Goal: Communication & Community: Answer question/provide support

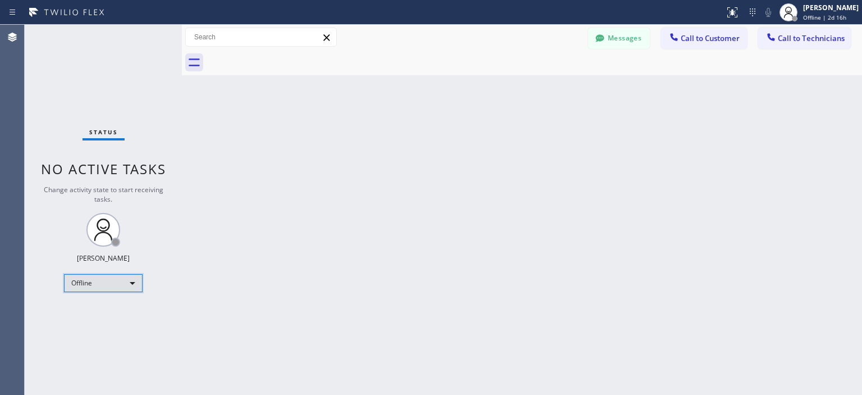
click at [109, 284] on div "Offline" at bounding box center [103, 283] width 79 height 18
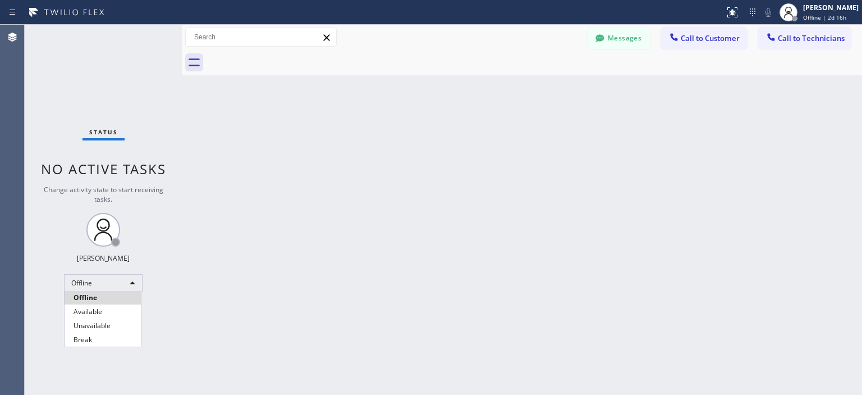
drag, startPoint x: 118, startPoint y: 313, endPoint x: 146, endPoint y: 127, distance: 187.4
click at [118, 309] on li "Available" at bounding box center [103, 311] width 76 height 13
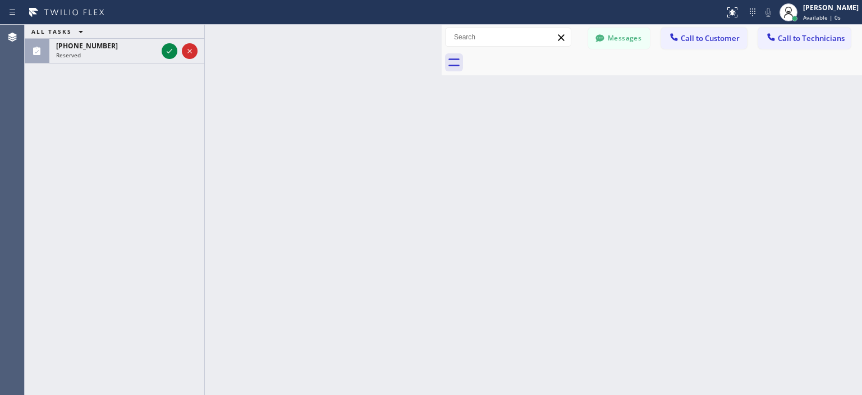
drag, startPoint x: 182, startPoint y: 77, endPoint x: 412, endPoint y: 69, distance: 229.2
click at [442, 87] on div at bounding box center [442, 210] width 0 height 370
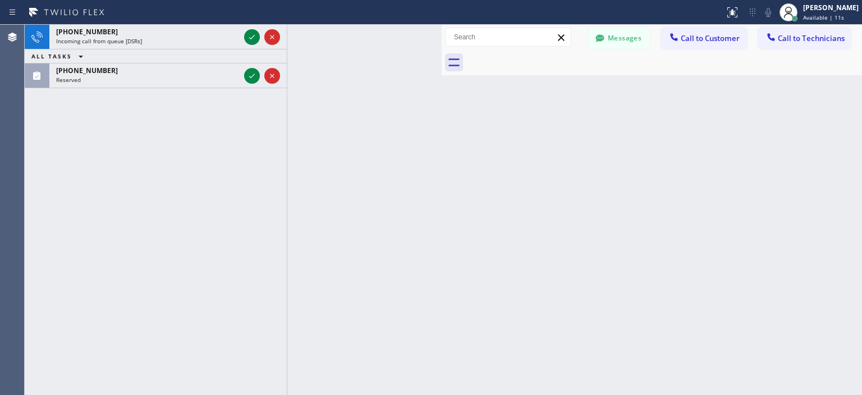
drag, startPoint x: 206, startPoint y: 78, endPoint x: 386, endPoint y: 101, distance: 181.1
click at [386, 101] on div "[PHONE_NUMBER] Incoming call from queue [DSRs] ALL TASKS ALL TASKS ACTIVE TASKS…" at bounding box center [233, 210] width 417 height 370
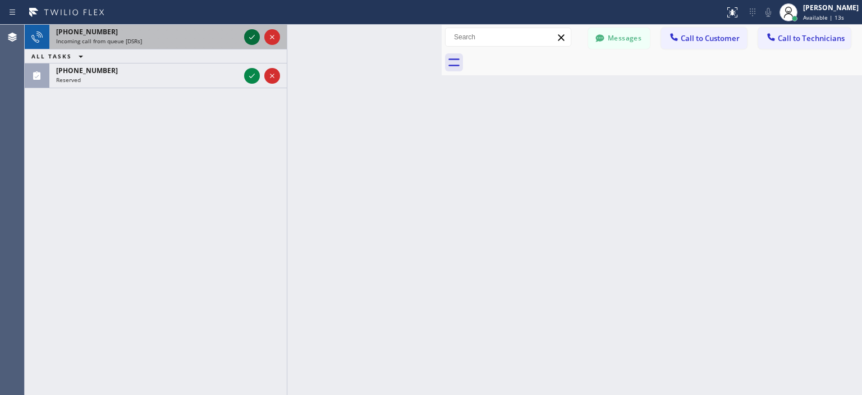
click at [251, 44] on button at bounding box center [252, 37] width 16 height 16
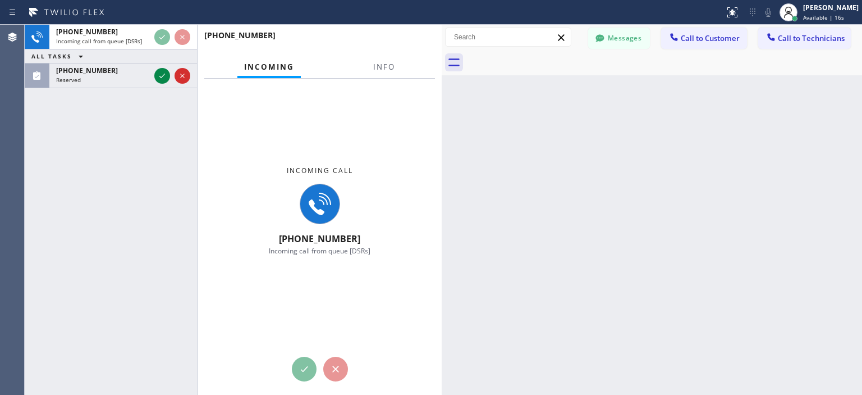
drag, startPoint x: 283, startPoint y: 57, endPoint x: 195, endPoint y: 65, distance: 88.5
click at [197, 65] on div at bounding box center [197, 210] width 1 height 370
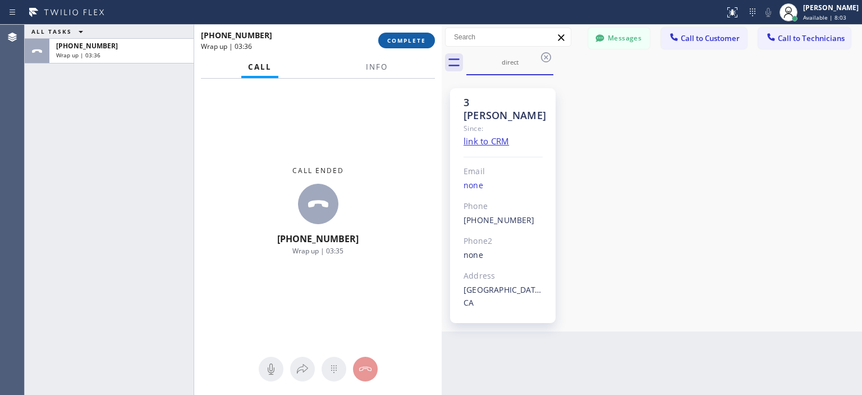
click at [415, 41] on span "COMPLETE" at bounding box center [406, 40] width 39 height 8
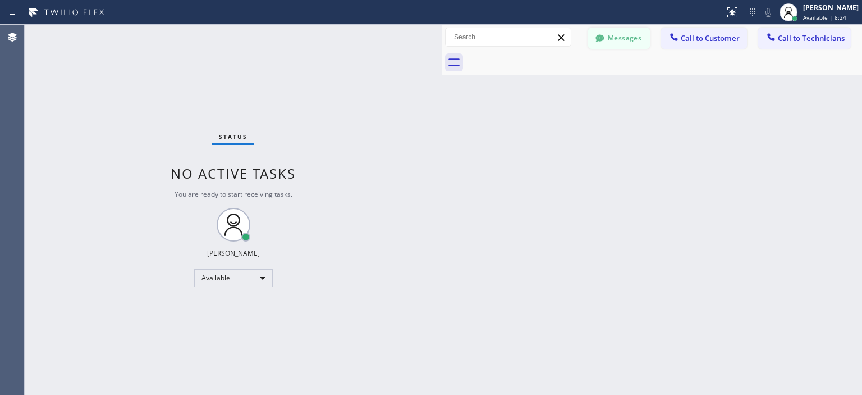
click at [620, 38] on button "Messages" at bounding box center [619, 38] width 62 height 21
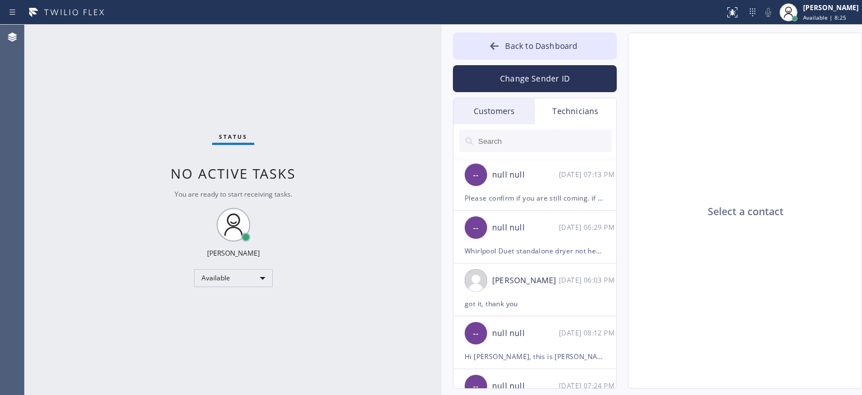
click at [496, 121] on div "Customers" at bounding box center [494, 111] width 81 height 26
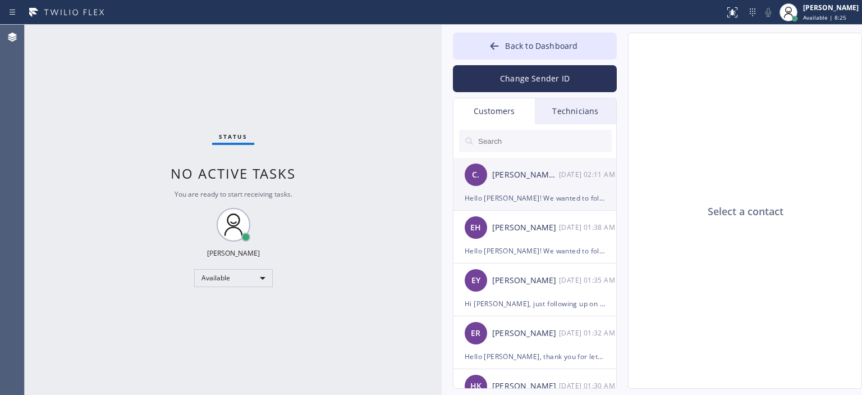
click at [512, 177] on div "[PERSON_NAME] .." at bounding box center [525, 174] width 67 height 13
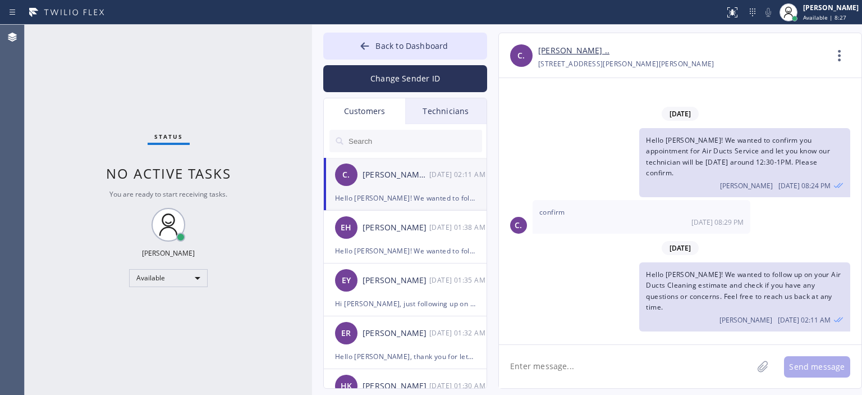
drag, startPoint x: 441, startPoint y: 95, endPoint x: 311, endPoint y: 95, distance: 129.7
click at [312, 95] on div at bounding box center [312, 210] width 0 height 370
click at [429, 238] on div "EH [PERSON_NAME] [DATE] 01:38 AM" at bounding box center [406, 228] width 164 height 34
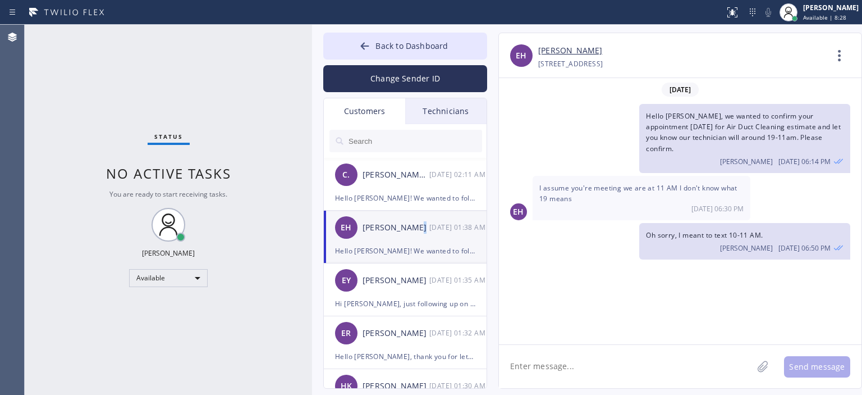
scroll to position [479, 0]
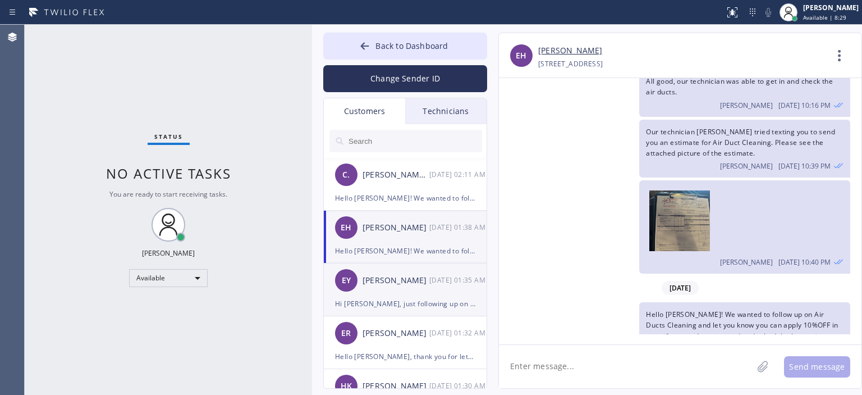
click at [375, 294] on div "EY [PERSON_NAME] [DATE] 01:35 AM" at bounding box center [406, 280] width 164 height 34
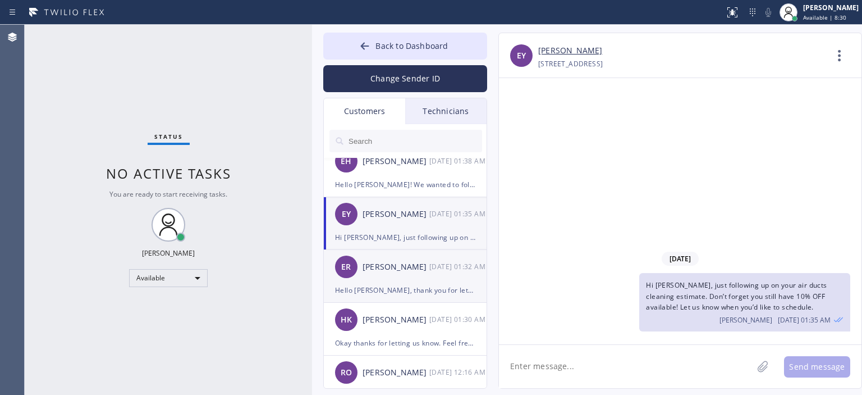
scroll to position [66, 0]
click at [407, 300] on li "ER [PERSON_NAME] [DATE] 01:32 AM Hello [PERSON_NAME], thank you for letting us …" at bounding box center [406, 276] width 164 height 53
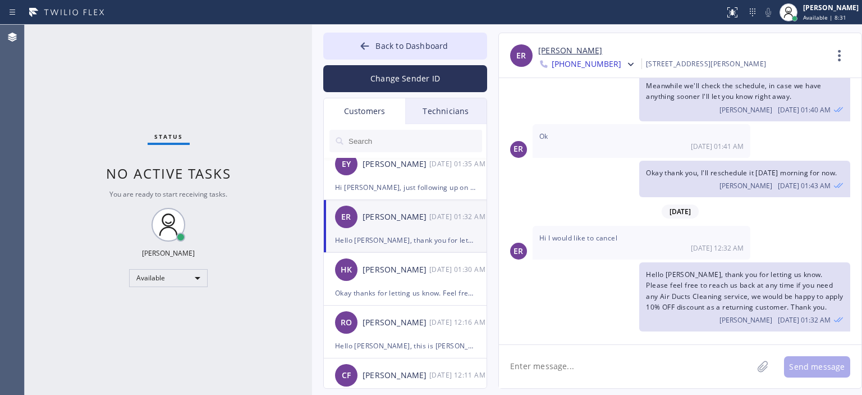
scroll to position [116, 0]
click at [409, 304] on li "HK [PERSON_NAME] [DATE] 01:30 AM Okay thanks for letting us know. Feel free to …" at bounding box center [406, 279] width 164 height 53
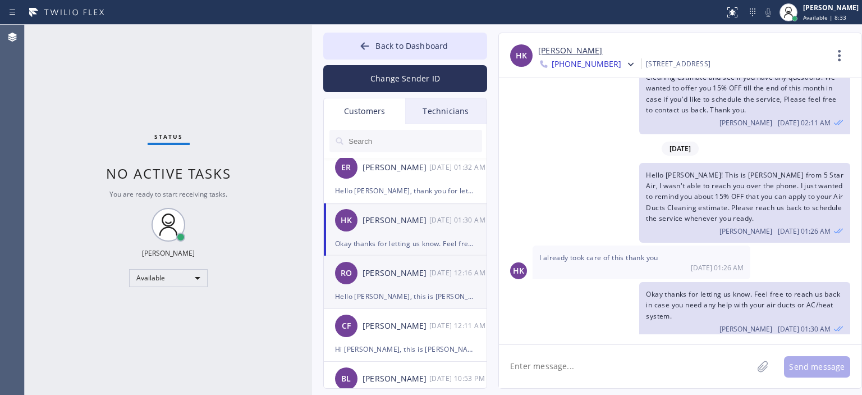
scroll to position [165, 0]
click at [414, 273] on div "[PERSON_NAME]" at bounding box center [396, 273] width 67 height 13
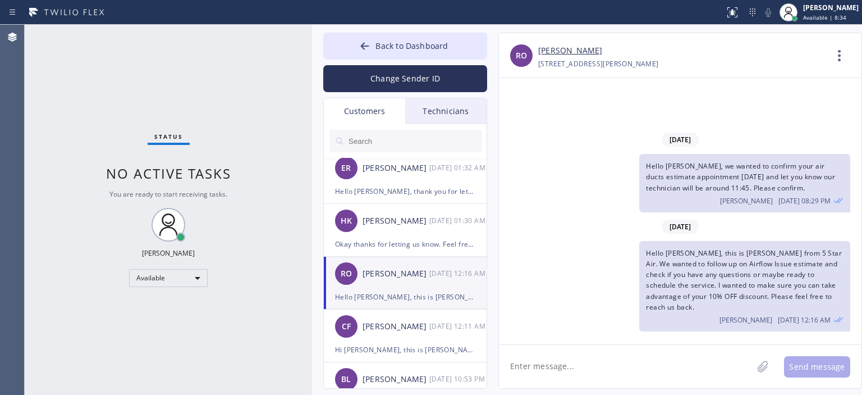
scroll to position [231, 0]
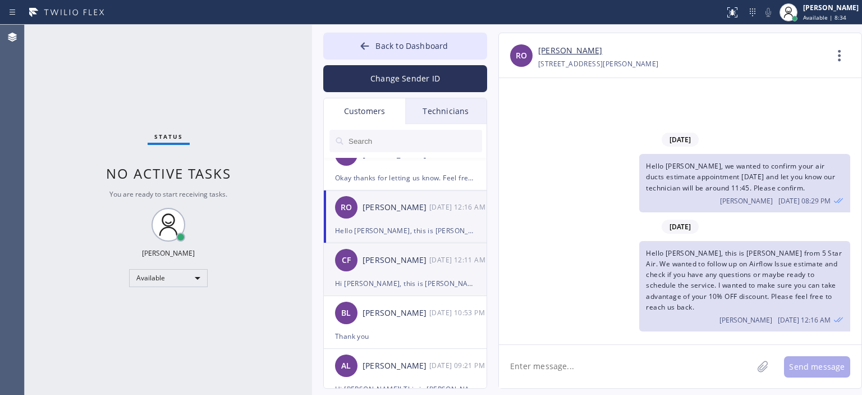
click at [401, 254] on div "[PERSON_NAME]" at bounding box center [396, 260] width 67 height 13
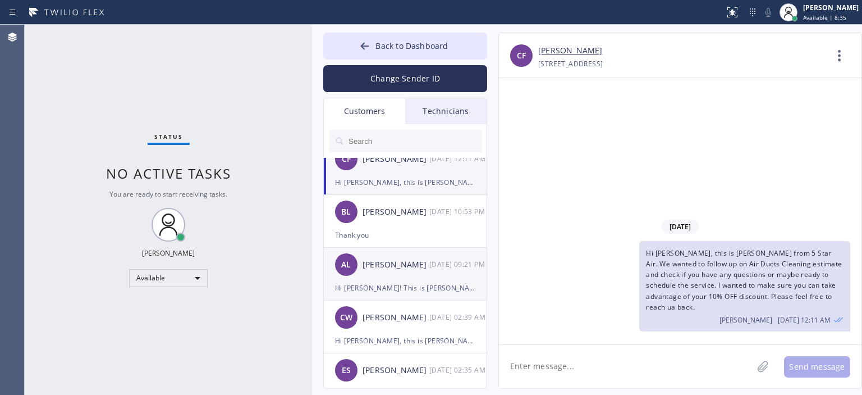
scroll to position [332, 0]
click at [397, 251] on div "AL [PERSON_NAME] [DATE] 09:21 PM" at bounding box center [406, 265] width 164 height 34
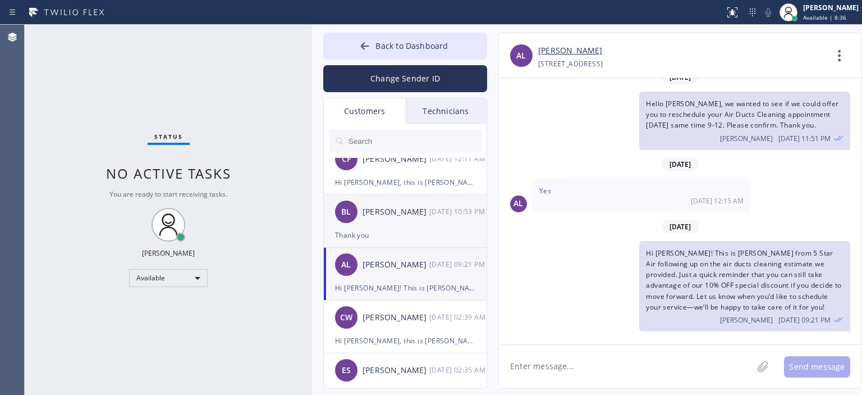
click at [414, 220] on div "[PERSON_NAME] [DATE] 10:53 PM" at bounding box center [406, 212] width 164 height 34
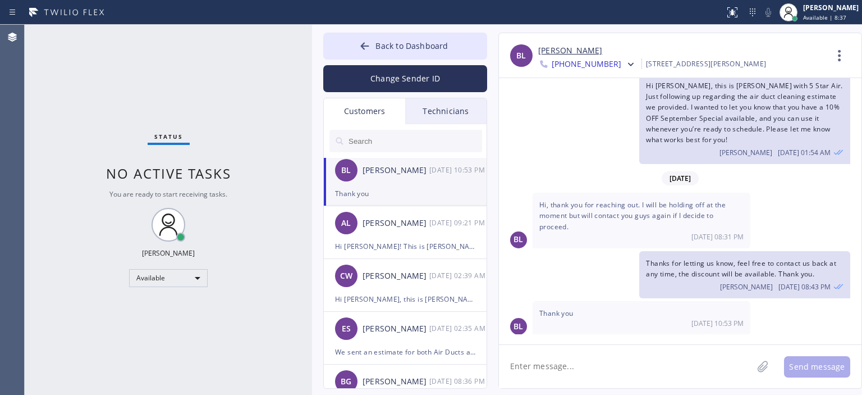
scroll to position [375, 0]
click at [422, 278] on div "[PERSON_NAME]" at bounding box center [396, 275] width 67 height 13
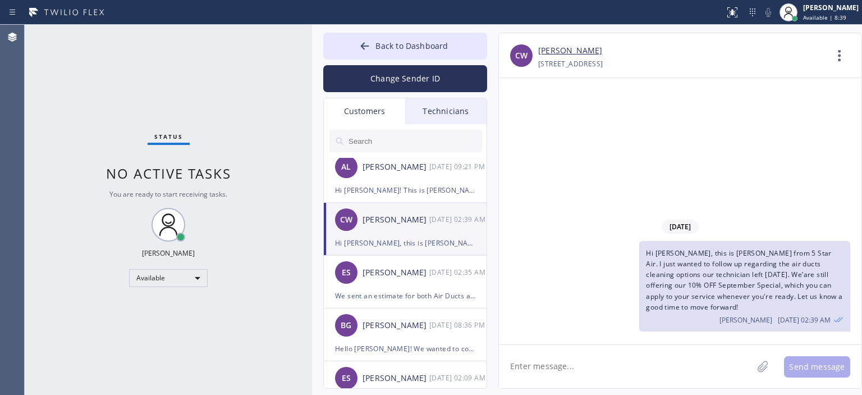
scroll to position [433, 0]
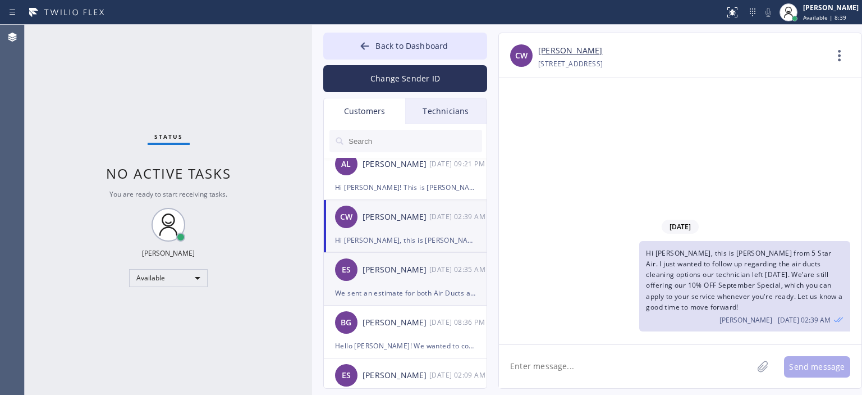
click at [410, 291] on div "We sent an estimate for both Air Ducts and Dryer Vent Cleaning over the email." at bounding box center [405, 292] width 140 height 13
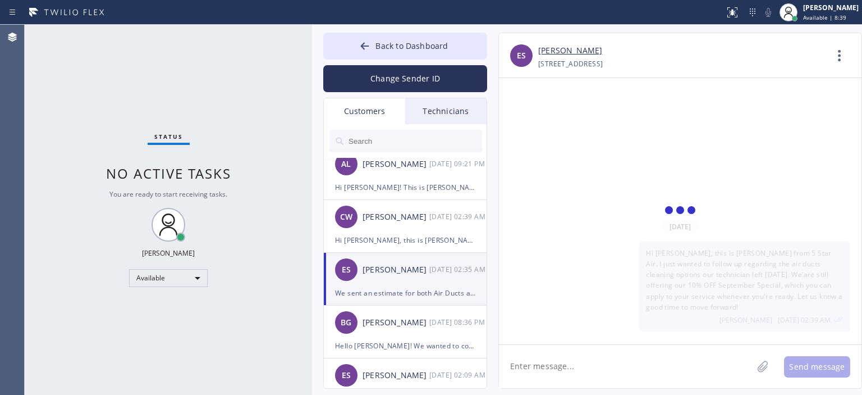
scroll to position [218, 0]
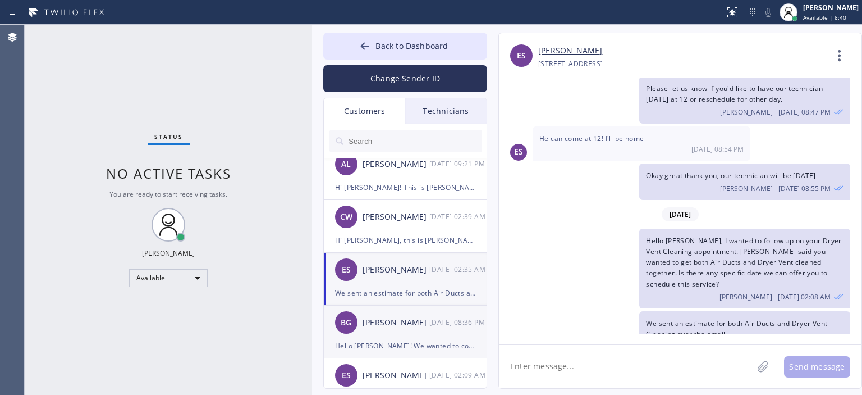
click at [409, 334] on div "BG [PERSON_NAME] [DATE] 08:36 PM" at bounding box center [406, 322] width 164 height 34
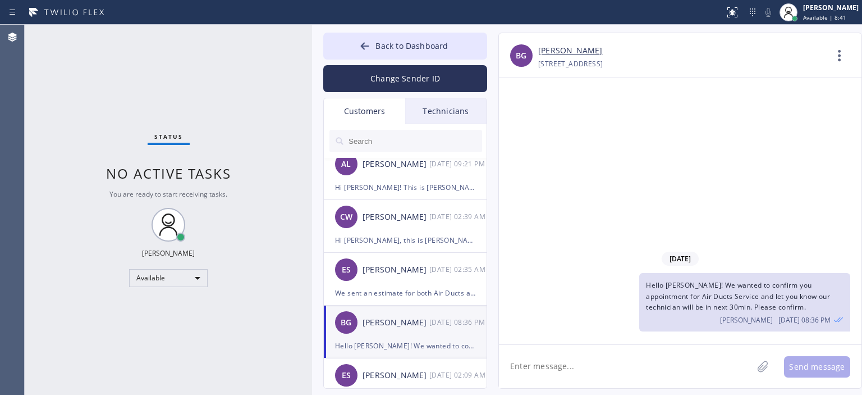
scroll to position [528, 0]
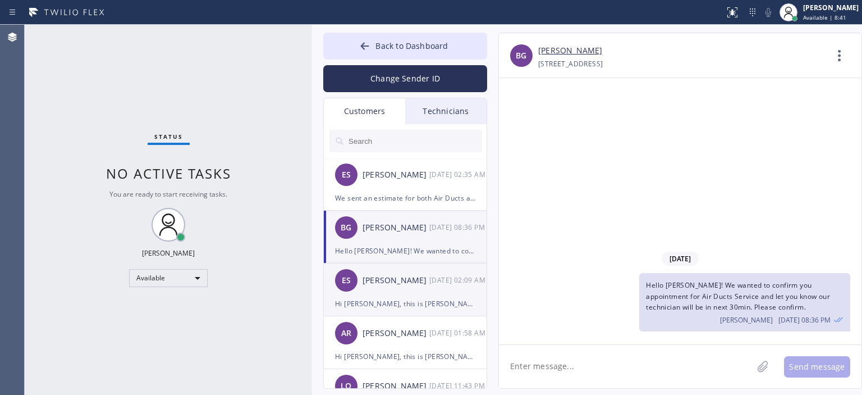
click at [391, 271] on div "ES [PERSON_NAME] [DATE] 02:09 AM" at bounding box center [406, 280] width 164 height 34
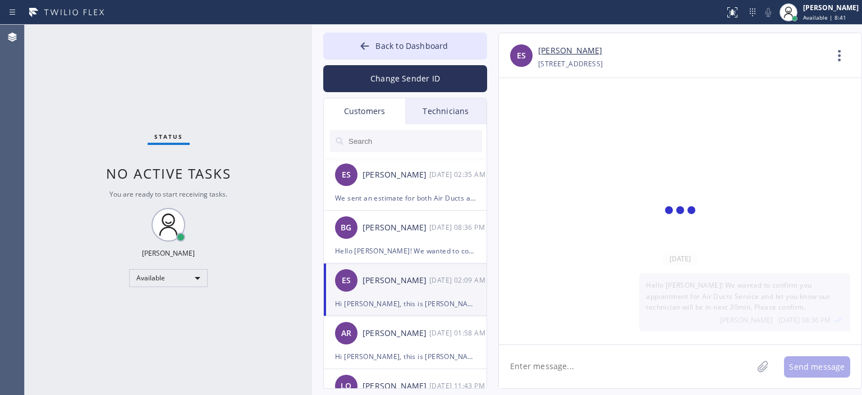
scroll to position [455, 0]
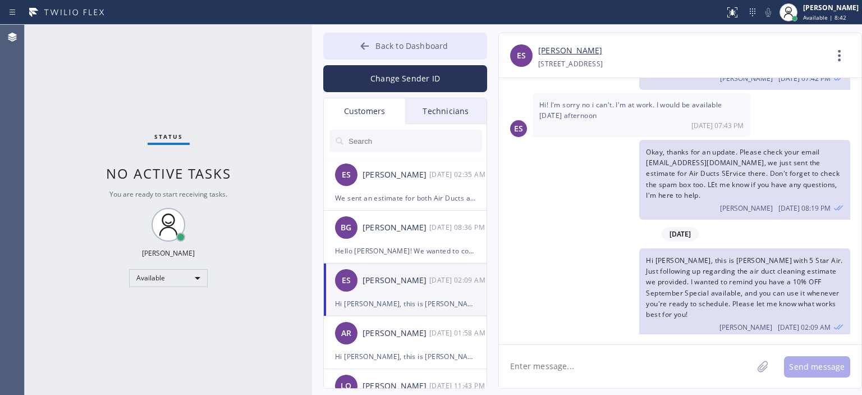
click at [355, 49] on button "Back to Dashboard" at bounding box center [405, 46] width 164 height 27
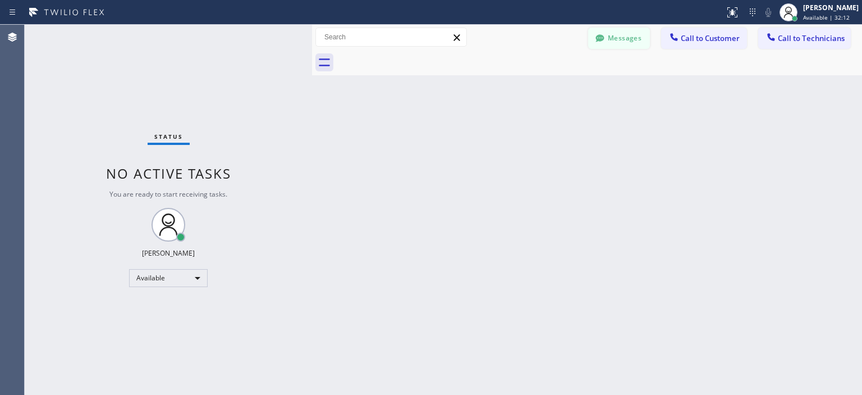
click at [622, 37] on button "Messages" at bounding box center [619, 38] width 62 height 21
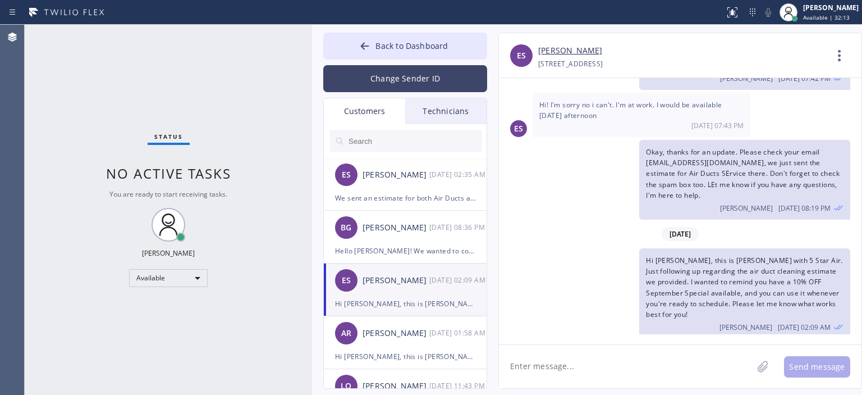
click at [417, 71] on button "Change Sender ID" at bounding box center [405, 78] width 164 height 27
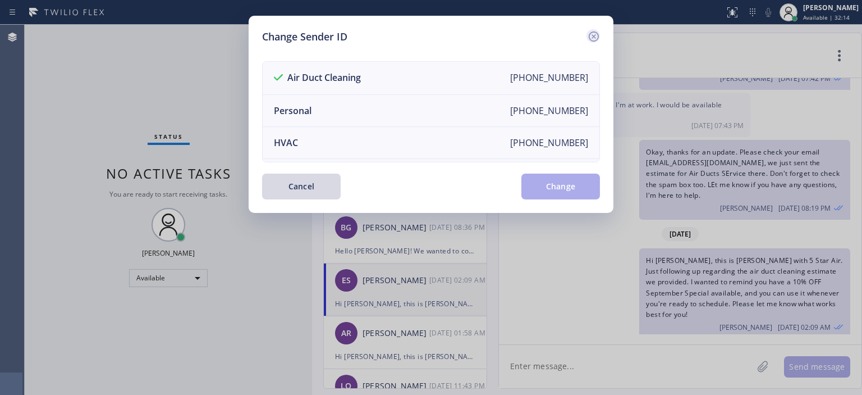
click at [597, 36] on icon at bounding box center [593, 36] width 13 height 13
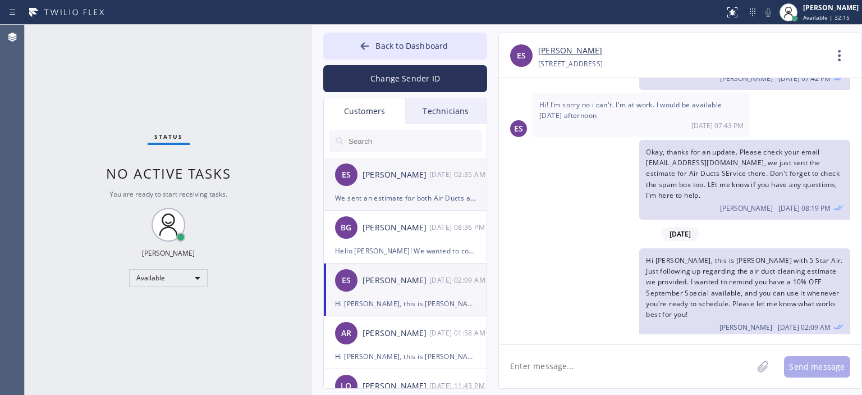
click at [416, 191] on div "We sent an estimate for both Air Ducts and Dryer Vent Cleaning over the email." at bounding box center [405, 197] width 140 height 13
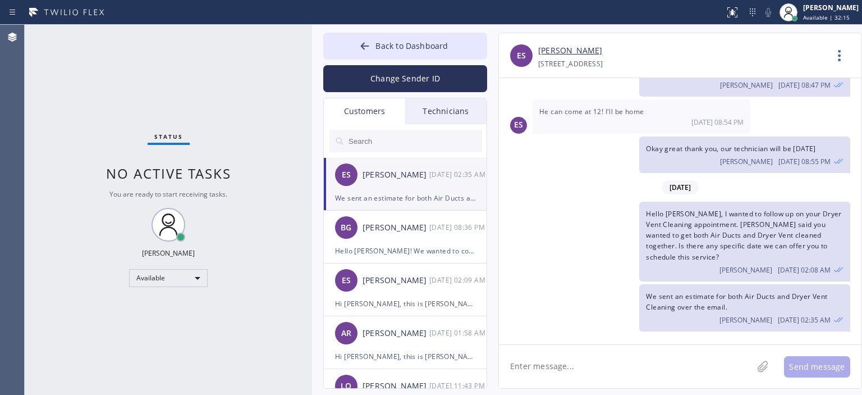
scroll to position [218, 0]
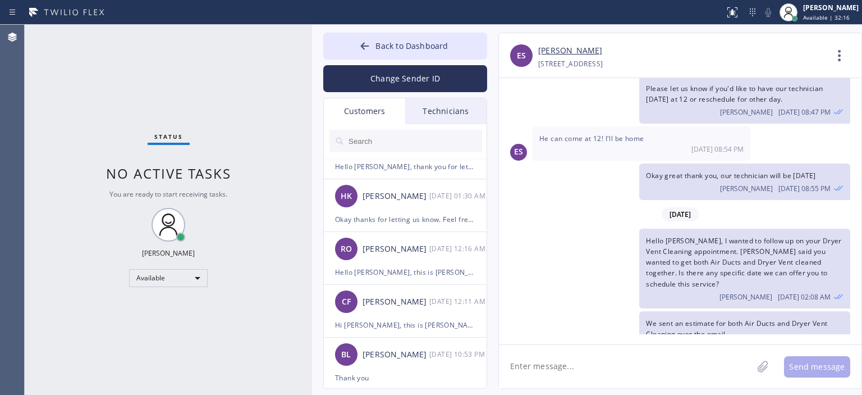
click at [391, 136] on input "text" at bounding box center [415, 141] width 135 height 22
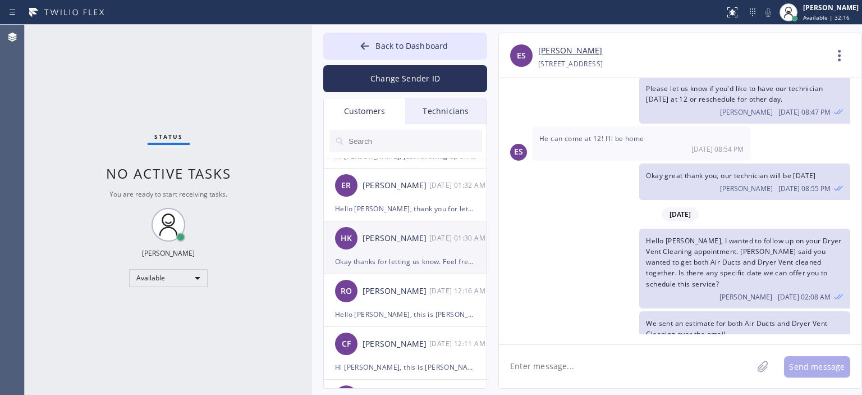
scroll to position [0, 0]
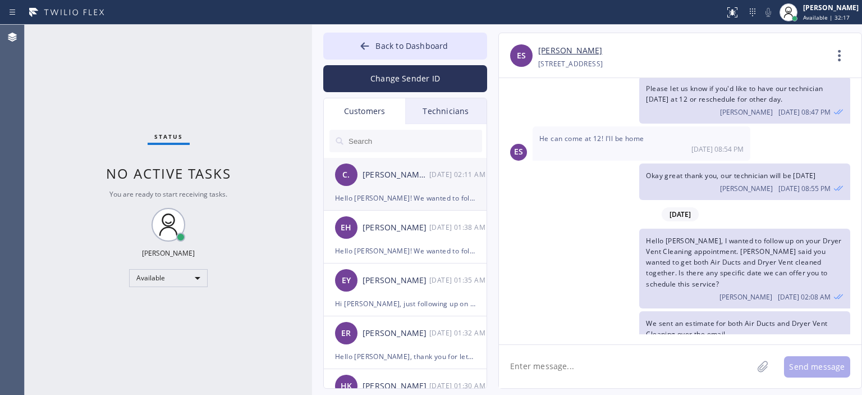
click at [398, 186] on div "C. [PERSON_NAME] .. [DATE] 02:11 AM" at bounding box center [406, 175] width 164 height 34
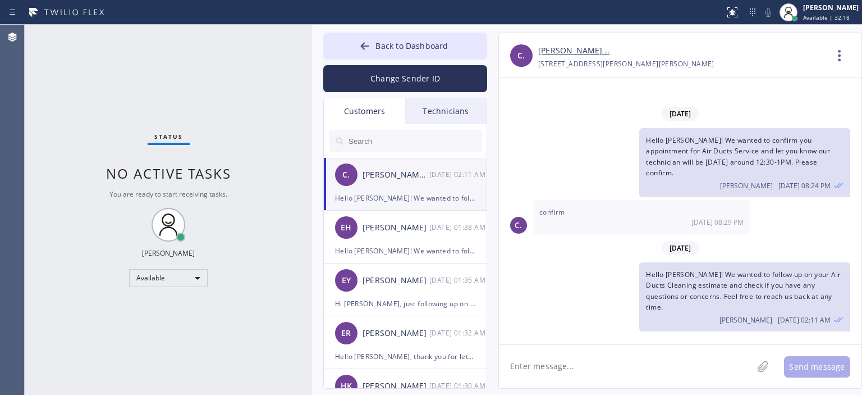
click at [403, 140] on input "text" at bounding box center [415, 141] width 135 height 22
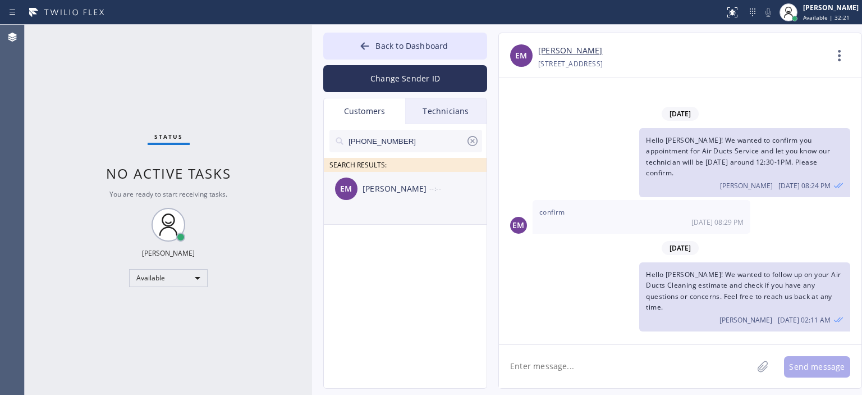
click at [405, 193] on div "[PERSON_NAME]" at bounding box center [396, 188] width 67 height 13
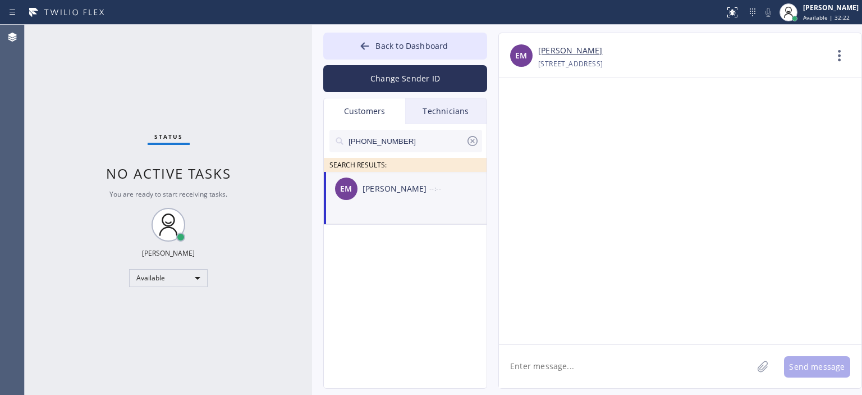
click at [559, 363] on textarea at bounding box center [626, 366] width 254 height 43
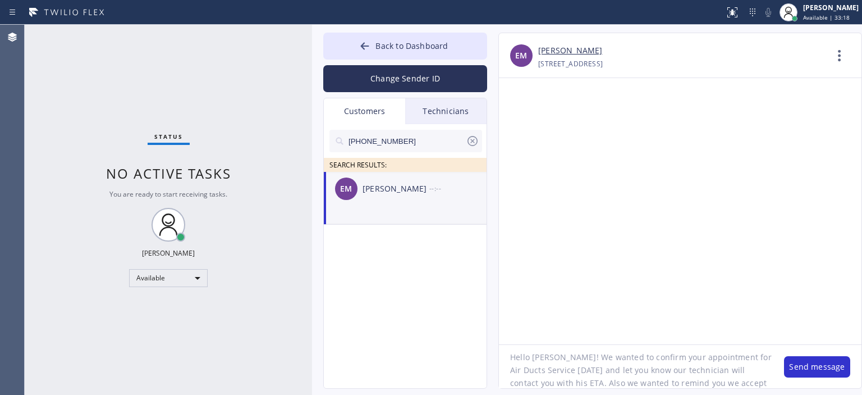
scroll to position [22, 0]
click at [602, 374] on textarea "Hello [PERSON_NAME]! We wanted to confirm your appointment for Air Ducts Servic…" at bounding box center [636, 366] width 274 height 43
type textarea "Hello [PERSON_NAME]! We wanted to confirm your appointment for Air Ducts Servic…"
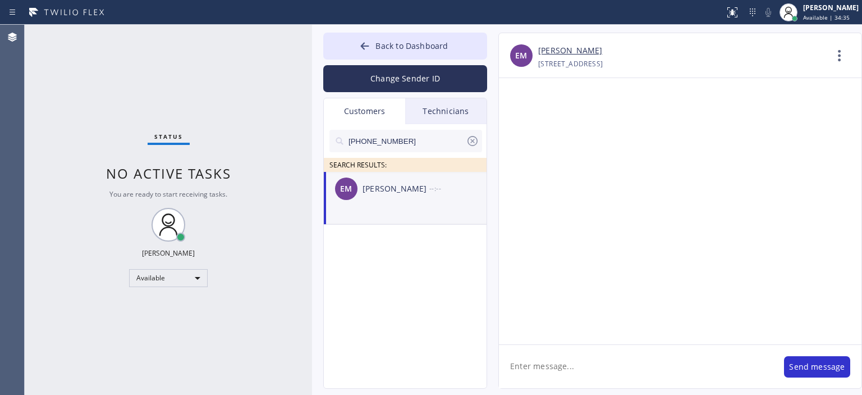
scroll to position [0, 0]
paste textarea "Hello [PERSON_NAME]! This is a confirmation for your Air Duct Service appointme…"
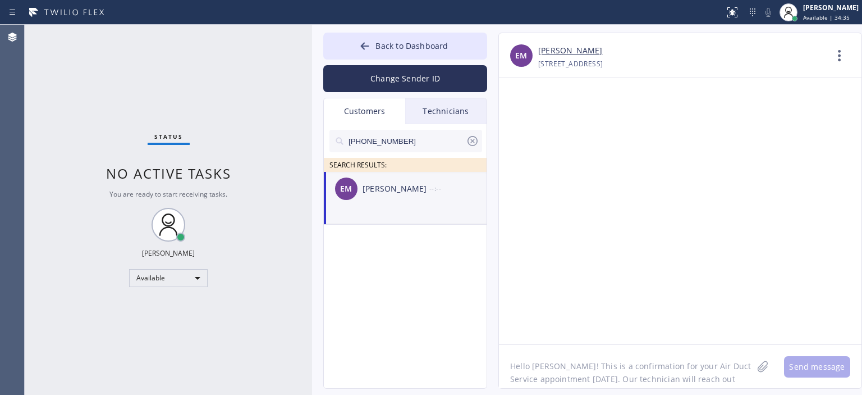
scroll to position [35, 0]
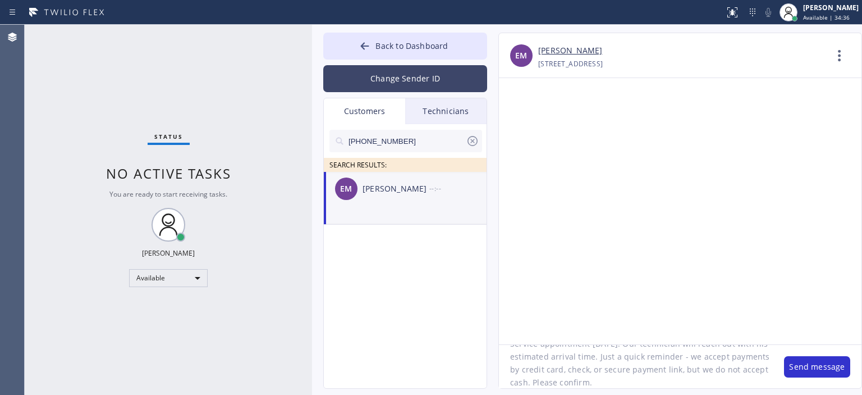
type textarea "Hello [PERSON_NAME]! This is a confirmation for your Air Duct Service appointme…"
click at [408, 74] on button "Change Sender ID" at bounding box center [405, 78] width 164 height 27
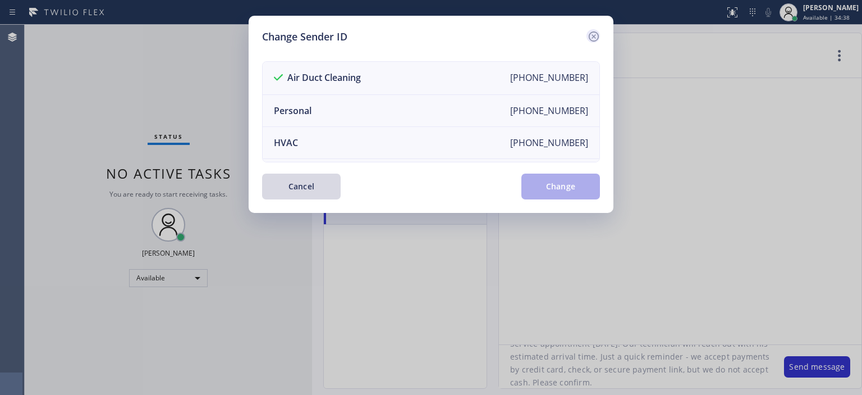
click at [590, 33] on icon at bounding box center [594, 36] width 10 height 10
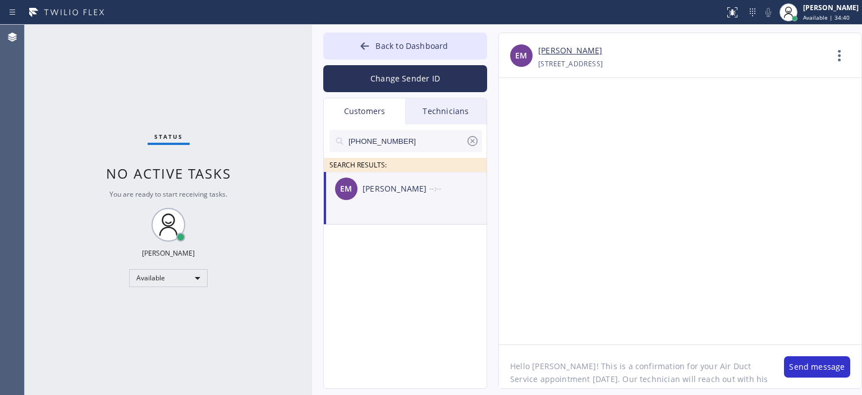
scroll to position [36, 0]
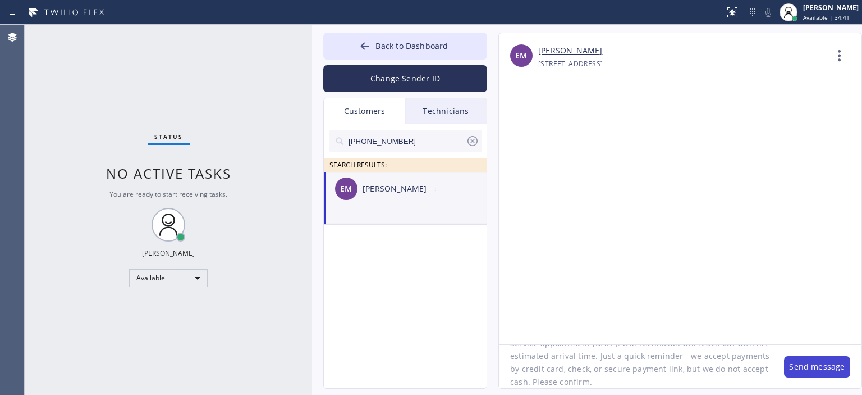
click at [814, 367] on button "Send message" at bounding box center [817, 366] width 66 height 21
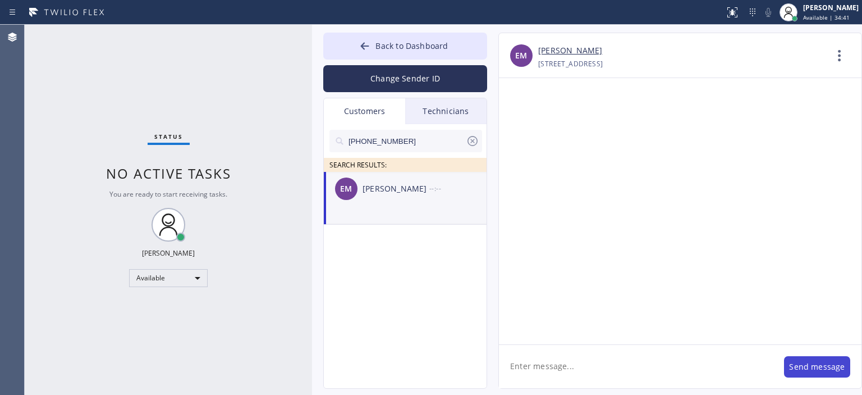
scroll to position [0, 0]
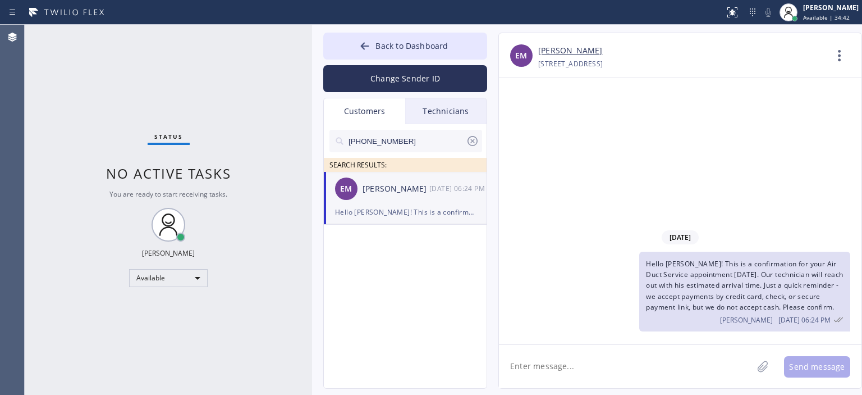
click at [698, 287] on span "Hello [PERSON_NAME]! This is a confirmation for your Air Duct Service appointme…" at bounding box center [744, 285] width 197 height 53
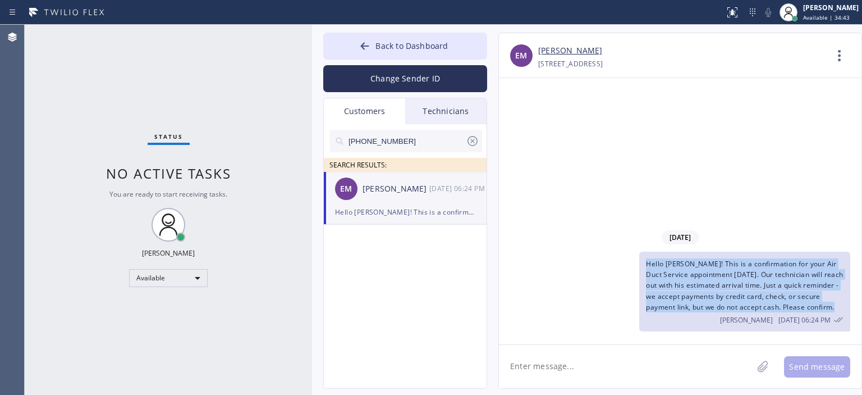
click at [698, 287] on span "Hello [PERSON_NAME]! This is a confirmation for your Air Duct Service appointme…" at bounding box center [744, 285] width 197 height 53
copy span "Hello [PERSON_NAME]! This is a confirmation for your Air Duct Service appointme…"
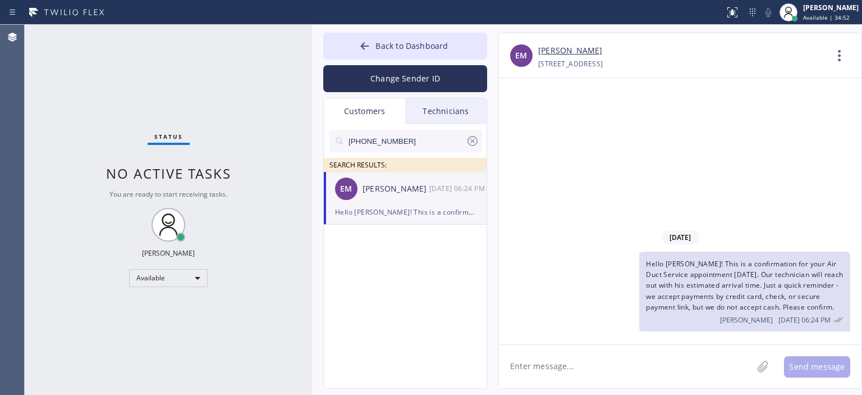
click at [470, 141] on icon at bounding box center [472, 140] width 13 height 13
click at [380, 140] on input "text" at bounding box center [415, 141] width 135 height 22
click at [423, 189] on div "[PERSON_NAME]" at bounding box center [396, 188] width 67 height 13
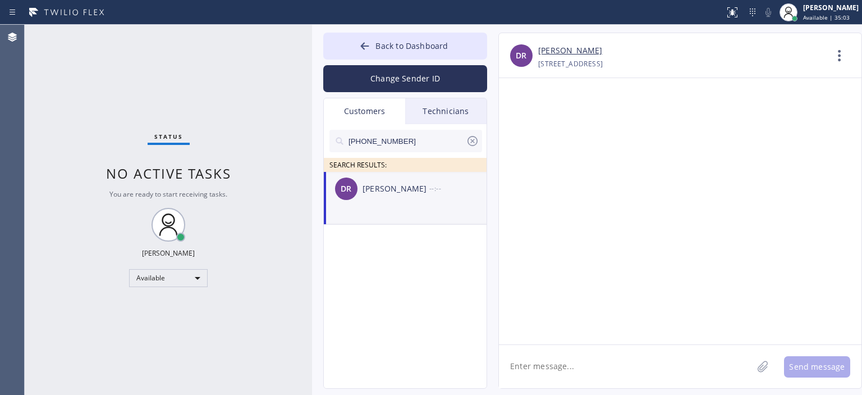
click at [551, 362] on textarea at bounding box center [626, 366] width 254 height 43
paste textarea "Hello [PERSON_NAME]! This is a confirmation for your Air Duct Service appointme…"
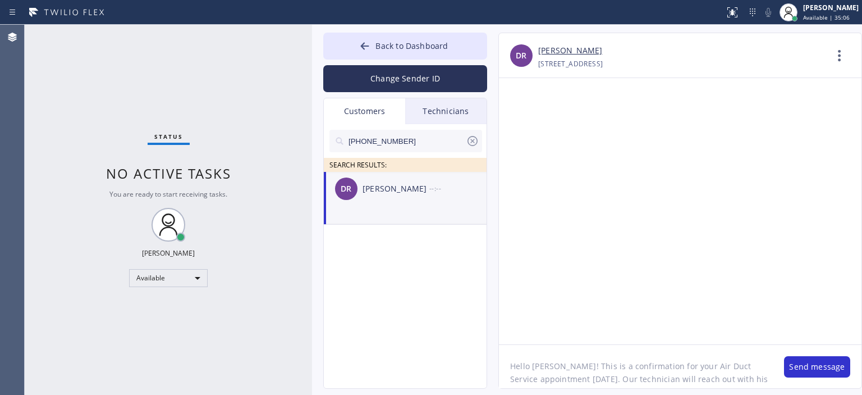
drag, startPoint x: 532, startPoint y: 365, endPoint x: 549, endPoint y: 369, distance: 16.8
click at [549, 369] on textarea "Hello [PERSON_NAME]! This is a confirmation for your Air Duct Service appointme…" at bounding box center [636, 366] width 274 height 43
click at [702, 368] on textarea "Hello [PERSON_NAME]! This is a confirmation for your Air Duct Service appointme…" at bounding box center [636, 366] width 274 height 43
click at [620, 380] on textarea "Hello [PERSON_NAME]! This is a confirmation for your Air Ducts Service appointm…" at bounding box center [636, 366] width 274 height 43
click at [622, 377] on textarea "Hello [PERSON_NAME]! This is a confirmation for your Air Ducts Service appointm…" at bounding box center [636, 366] width 274 height 43
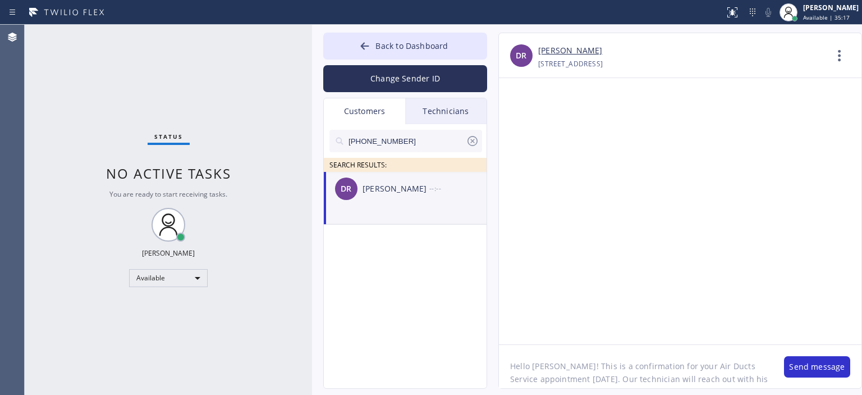
scroll to position [36, 0]
click at [614, 377] on textarea "Hello [PERSON_NAME]! This is a confirmation for your Air Ducts Service appointm…" at bounding box center [636, 366] width 274 height 43
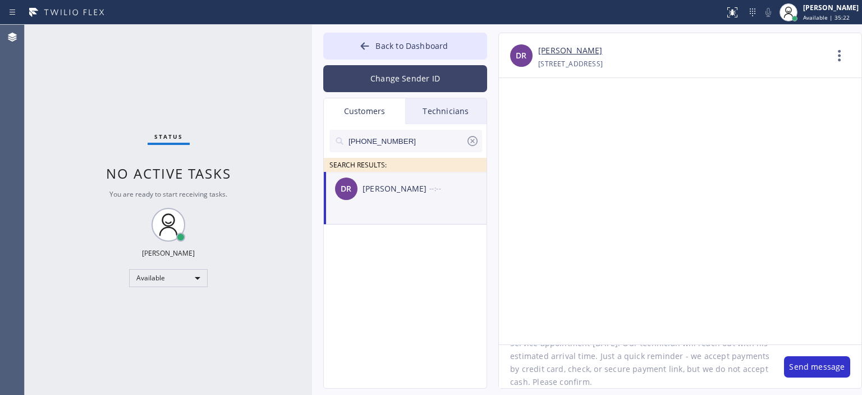
type textarea "Hello [PERSON_NAME]! This is a confirmation for your Air Ducts Service appointm…"
click at [438, 82] on button "Change Sender ID" at bounding box center [405, 78] width 164 height 27
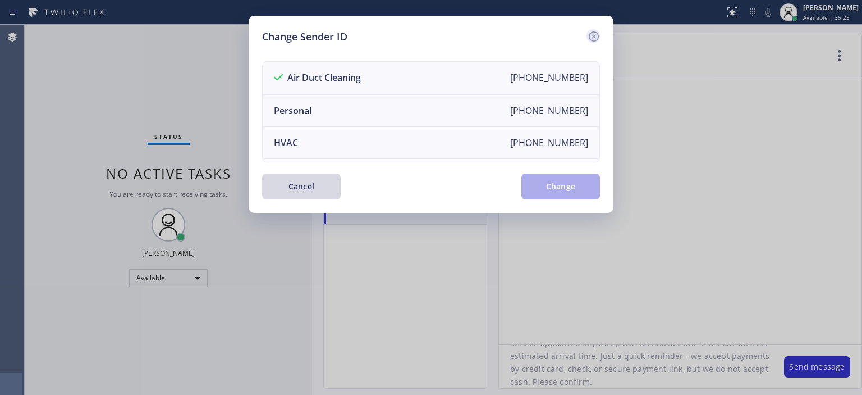
click at [590, 34] on icon at bounding box center [594, 36] width 10 height 10
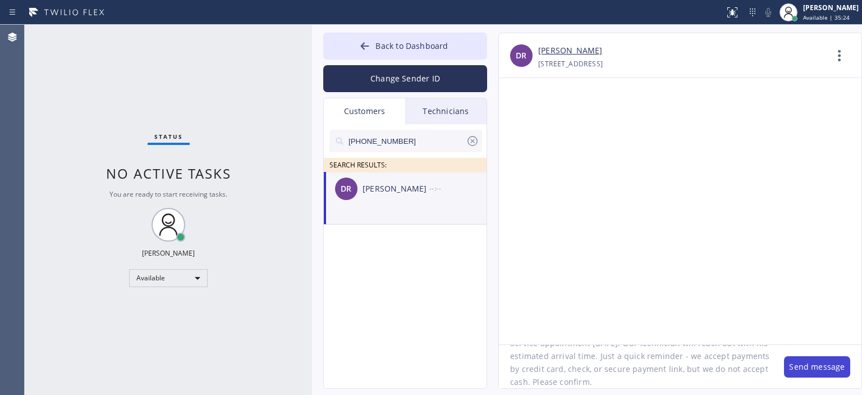
click at [812, 366] on button "Send message" at bounding box center [817, 366] width 66 height 21
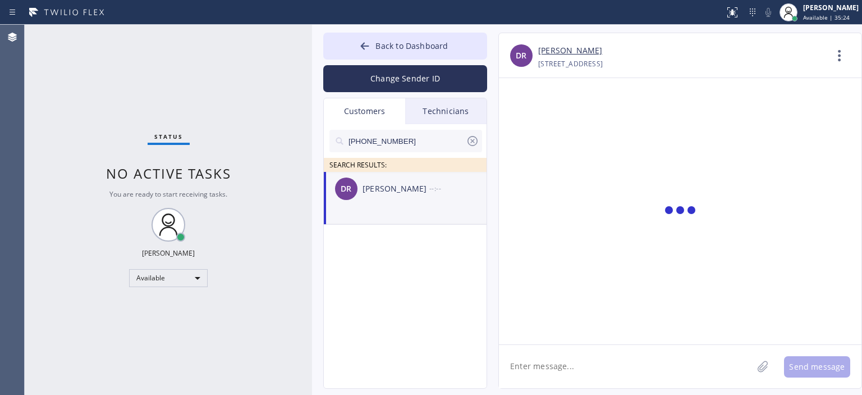
scroll to position [0, 0]
